Goal: Information Seeking & Learning: Learn about a topic

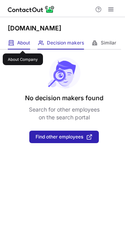
click at [23, 44] on span "About" at bounding box center [23, 43] width 13 height 6
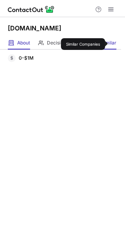
click at [111, 44] on span "Similar" at bounding box center [108, 43] width 16 height 6
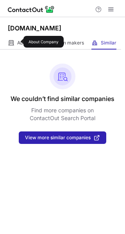
drag, startPoint x: 18, startPoint y: 42, endPoint x: 35, endPoint y: 45, distance: 17.5
click at [18, 41] on span "About" at bounding box center [23, 43] width 13 height 6
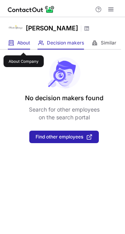
click at [23, 44] on span "About" at bounding box center [23, 43] width 13 height 6
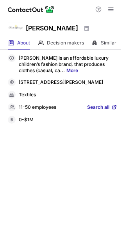
click at [70, 71] on link "More" at bounding box center [72, 70] width 12 height 6
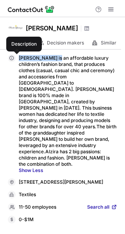
drag, startPoint x: 56, startPoint y: 58, endPoint x: 16, endPoint y: 57, distance: 40.5
click at [16, 57] on div "Piccola Speranza is an affordable luxury children’s fashion brand, that produce…" at bounding box center [62, 113] width 109 height 119
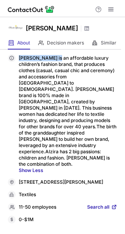
copy div "Piccola Speranza"
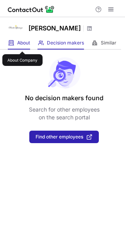
click at [22, 44] on span "About" at bounding box center [23, 43] width 13 height 6
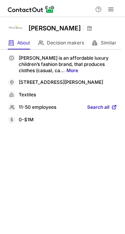
click at [103, 111] on span "Search all" at bounding box center [98, 107] width 22 height 7
